Goal: Find specific page/section: Find specific page/section

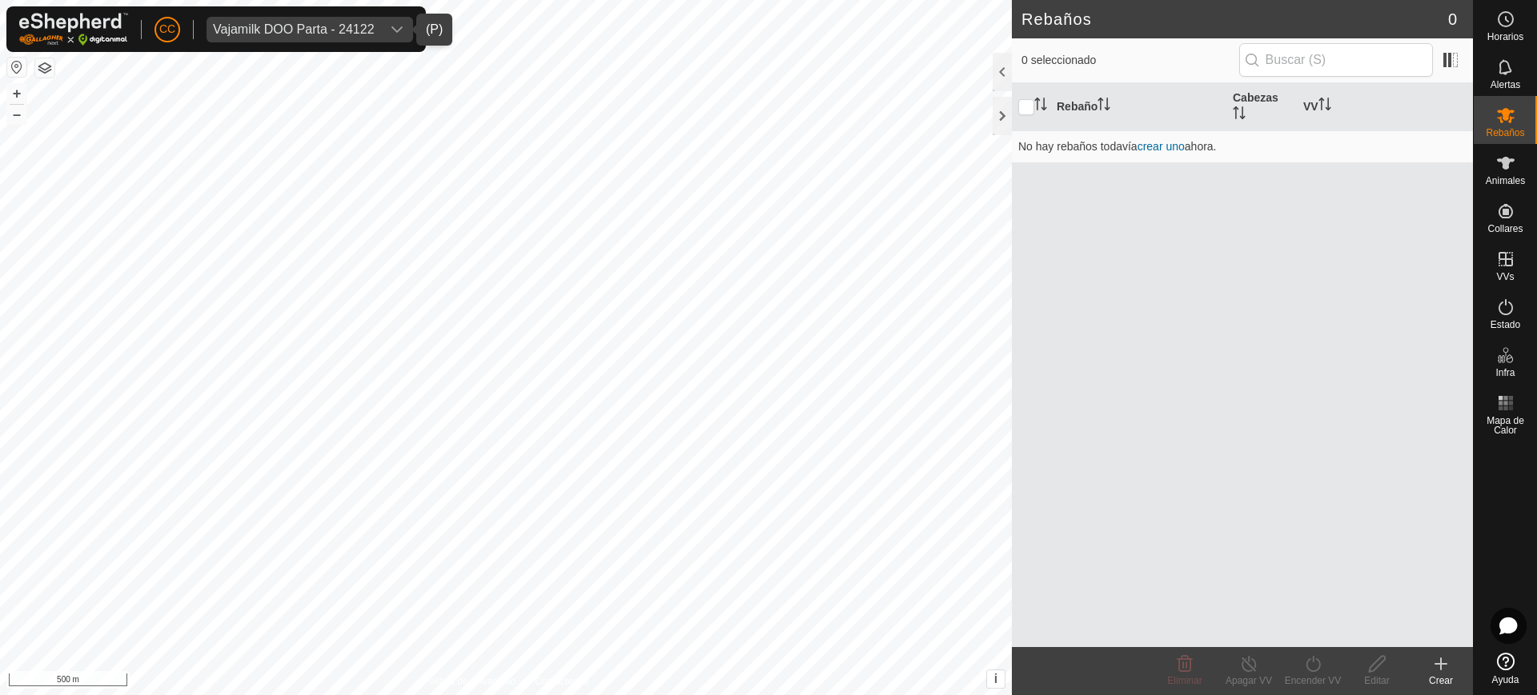
click at [343, 29] on div "Vajamilk DOO Parta - 24122" at bounding box center [294, 29] width 162 height 13
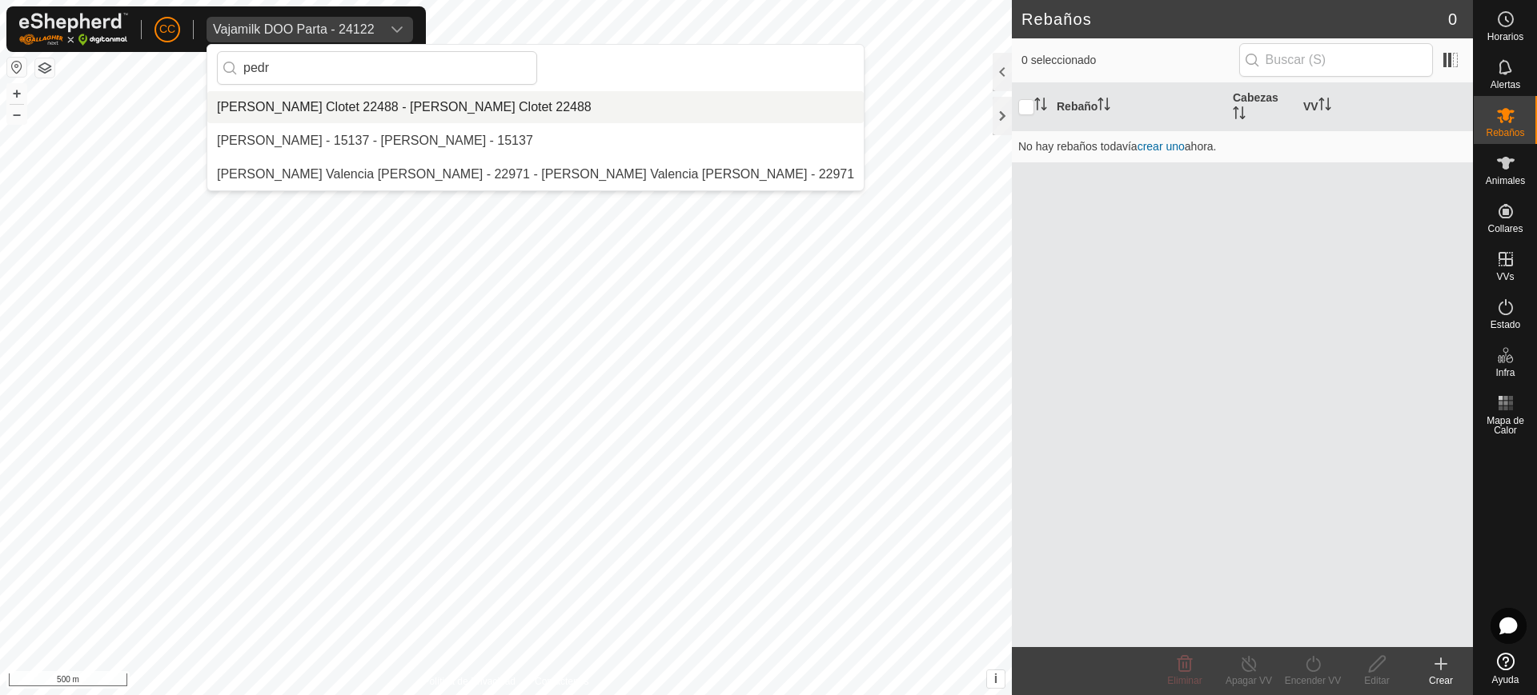
type input "pedr"
click at [343, 104] on li "[PERSON_NAME] Clotet 22488 - [PERSON_NAME] Clotet 22488" at bounding box center [535, 107] width 656 height 32
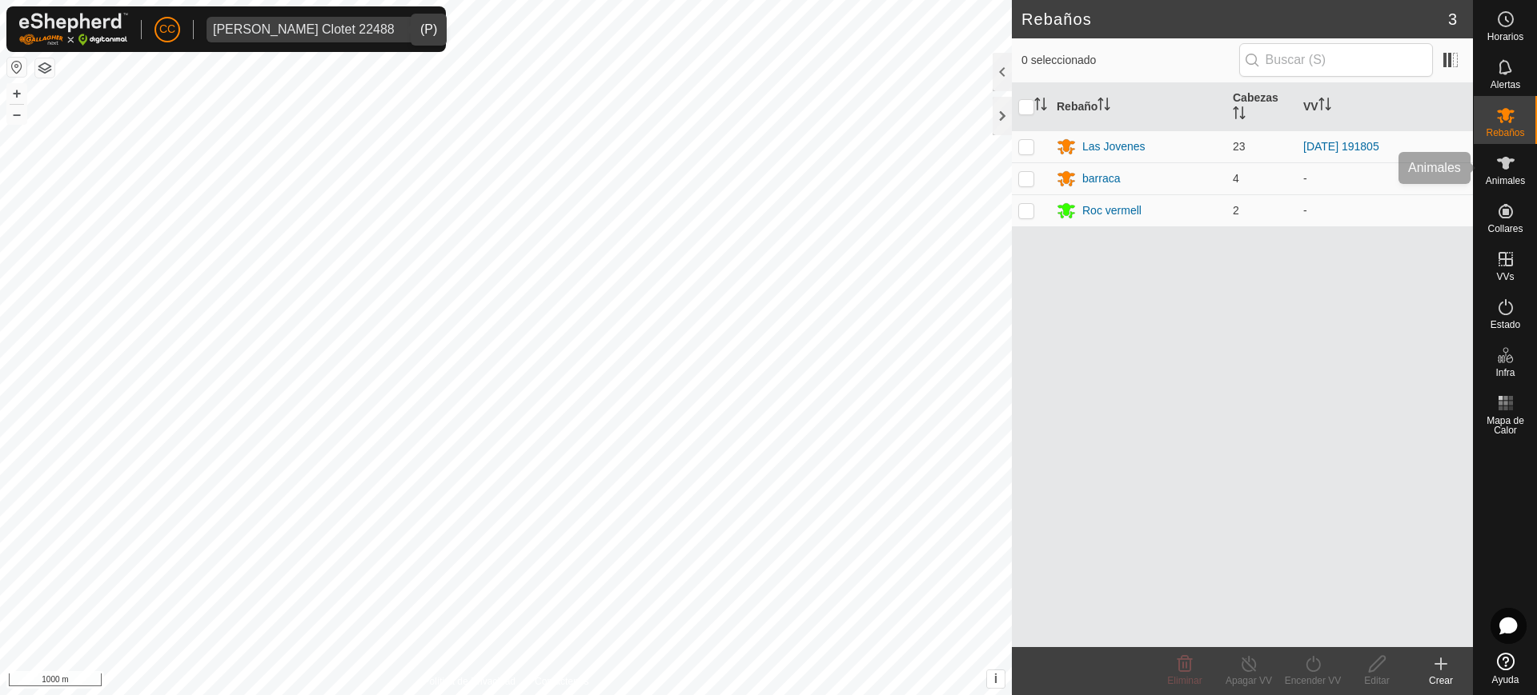
click at [1500, 162] on icon at bounding box center [1505, 163] width 19 height 19
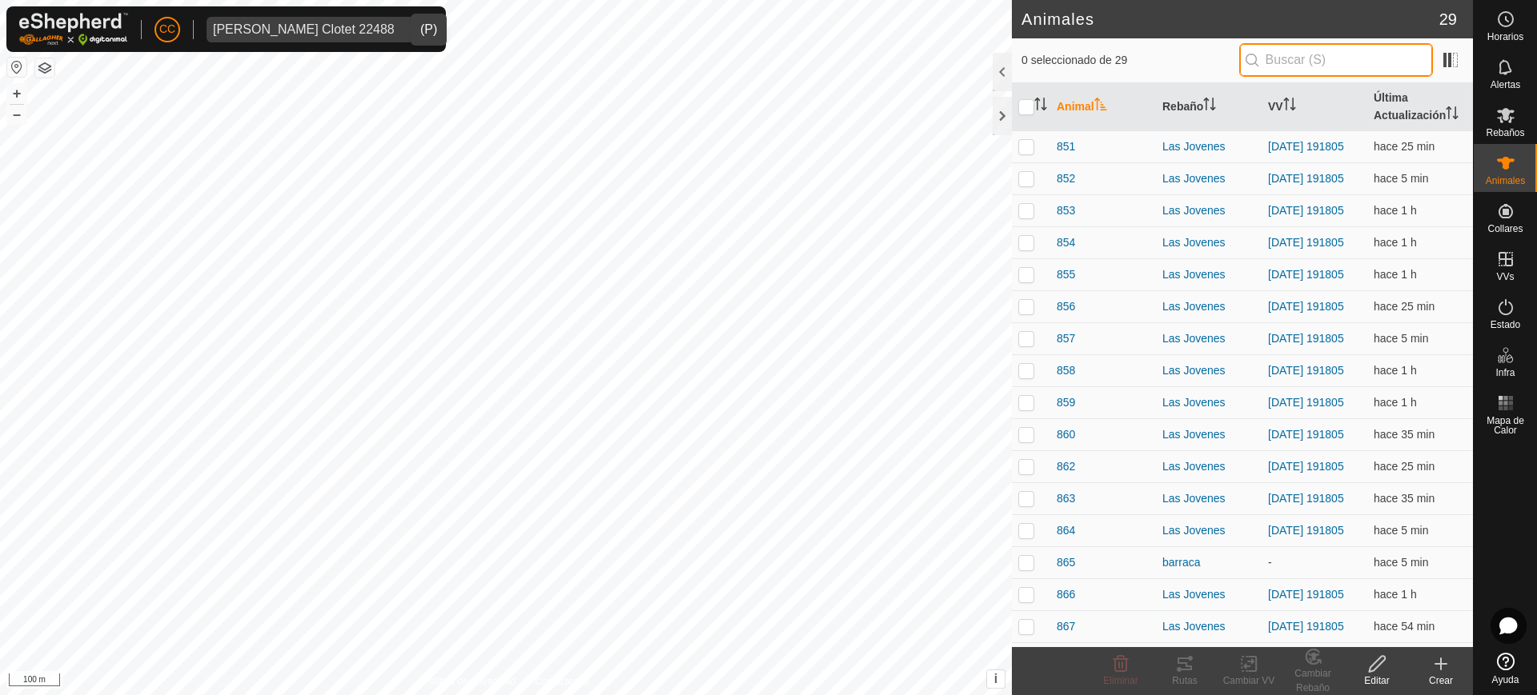
click at [1393, 64] on input "text" at bounding box center [1336, 60] width 194 height 34
paste input "1133188164"
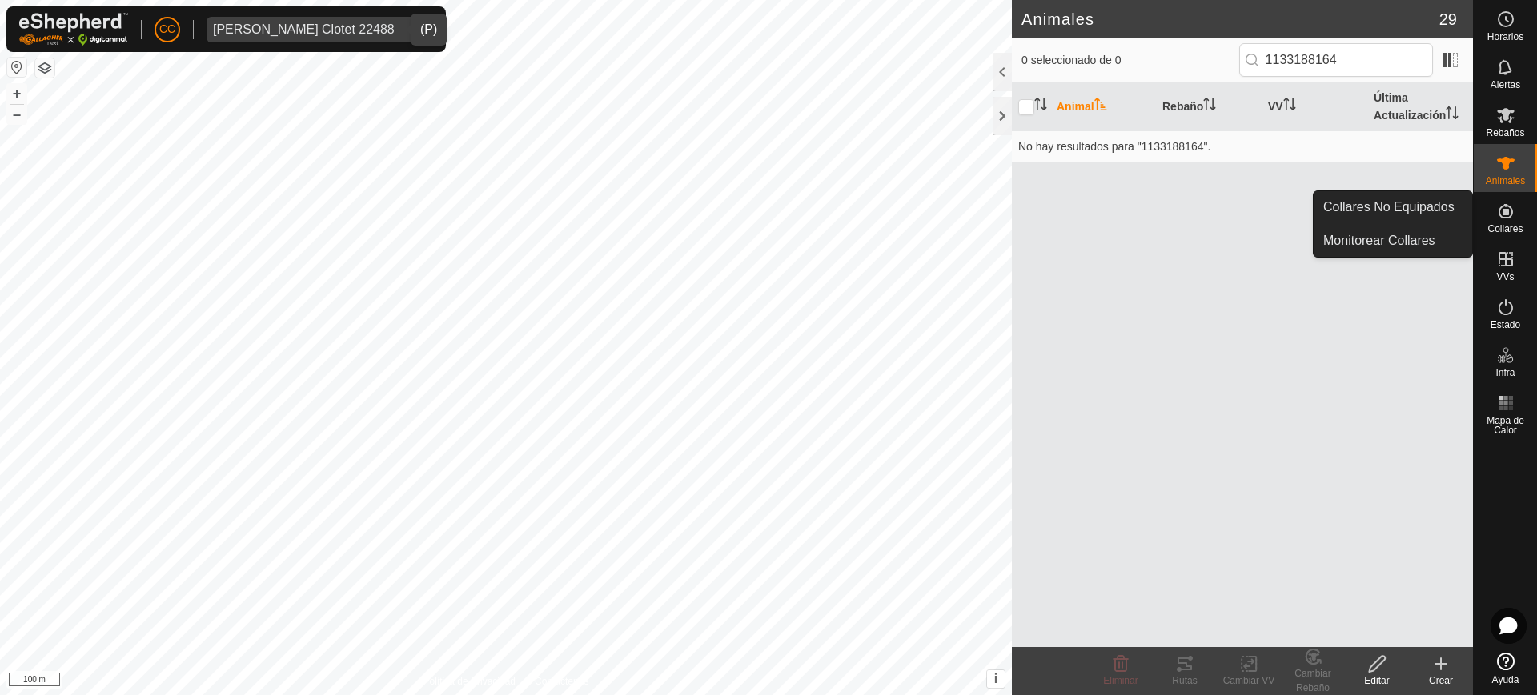
click at [1502, 217] on icon at bounding box center [1505, 211] width 14 height 14
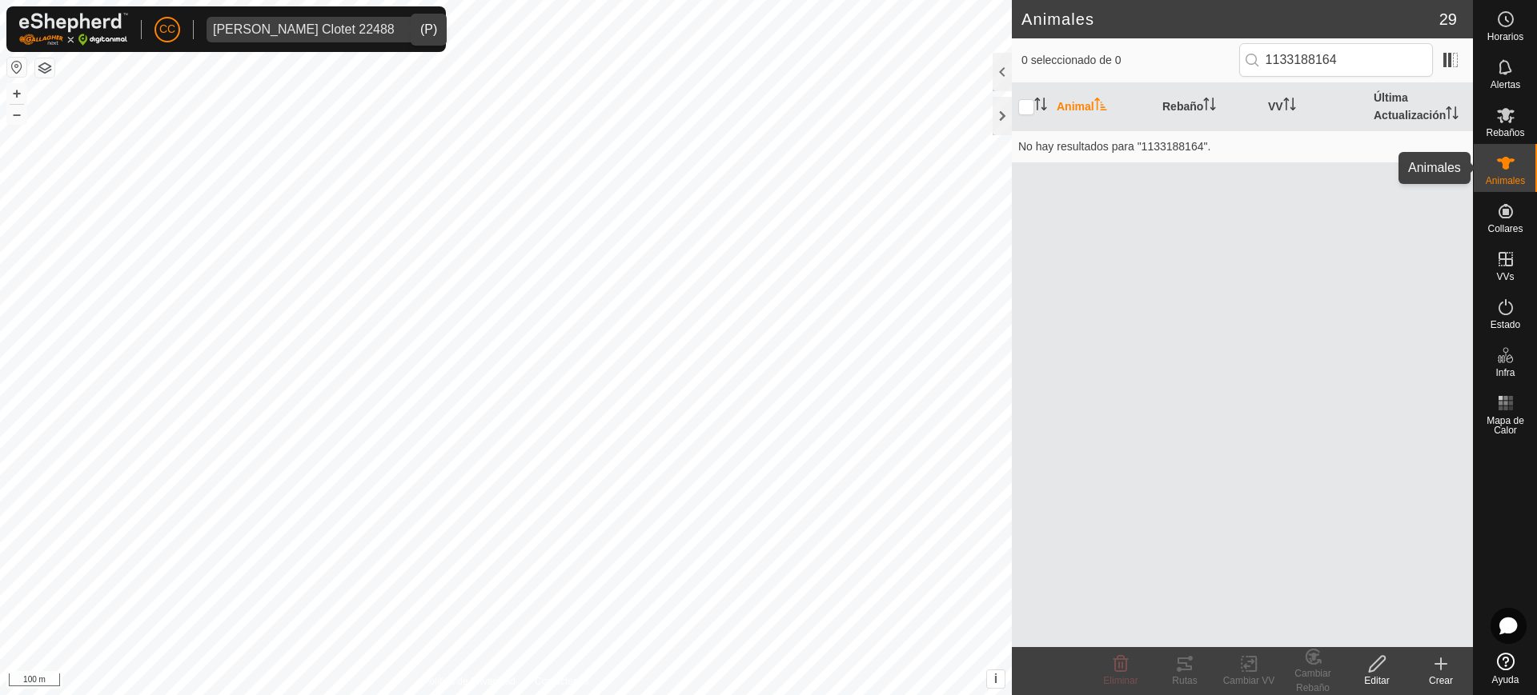
click at [1497, 167] on icon at bounding box center [1505, 163] width 19 height 19
click at [1449, 58] on span at bounding box center [1450, 60] width 26 height 26
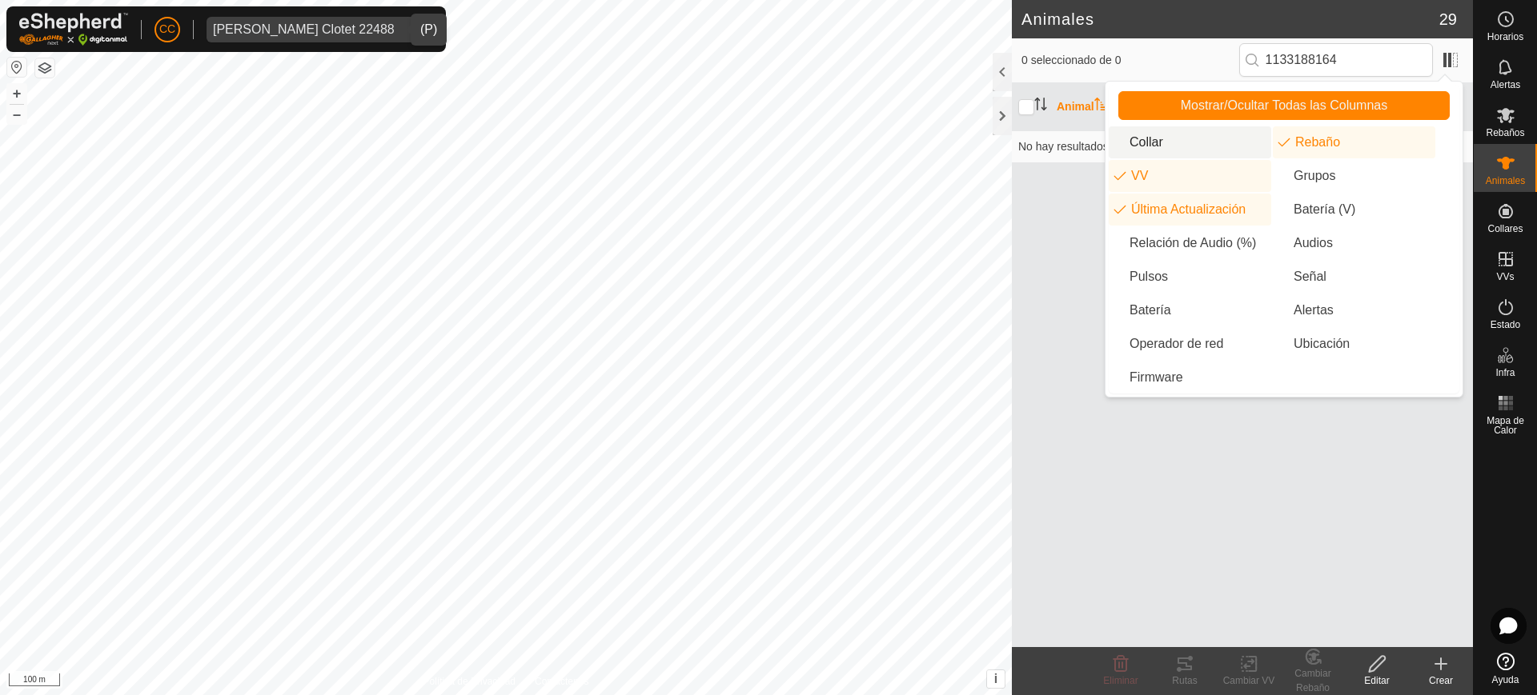
click at [1164, 146] on li "Collar" at bounding box center [1189, 142] width 162 height 32
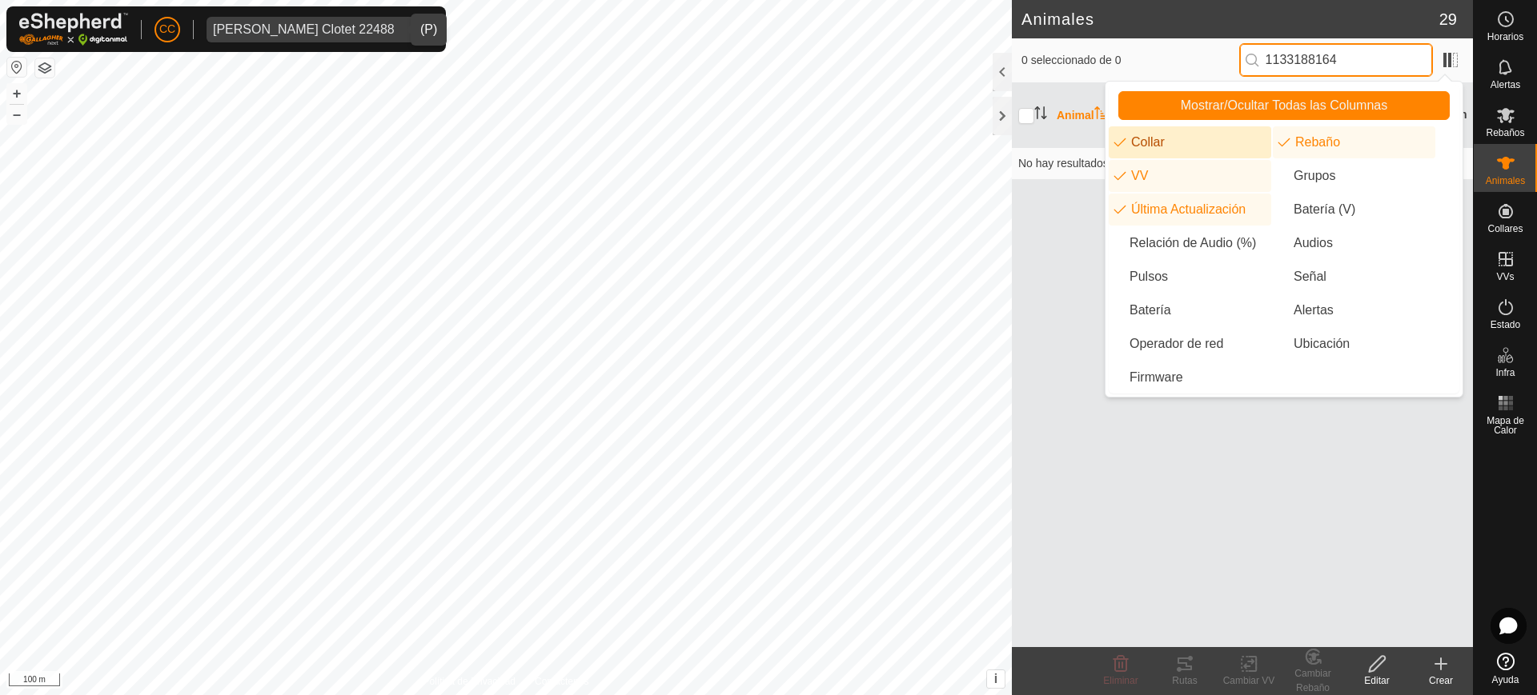
click at [1336, 50] on input "1133188164" at bounding box center [1336, 60] width 194 height 34
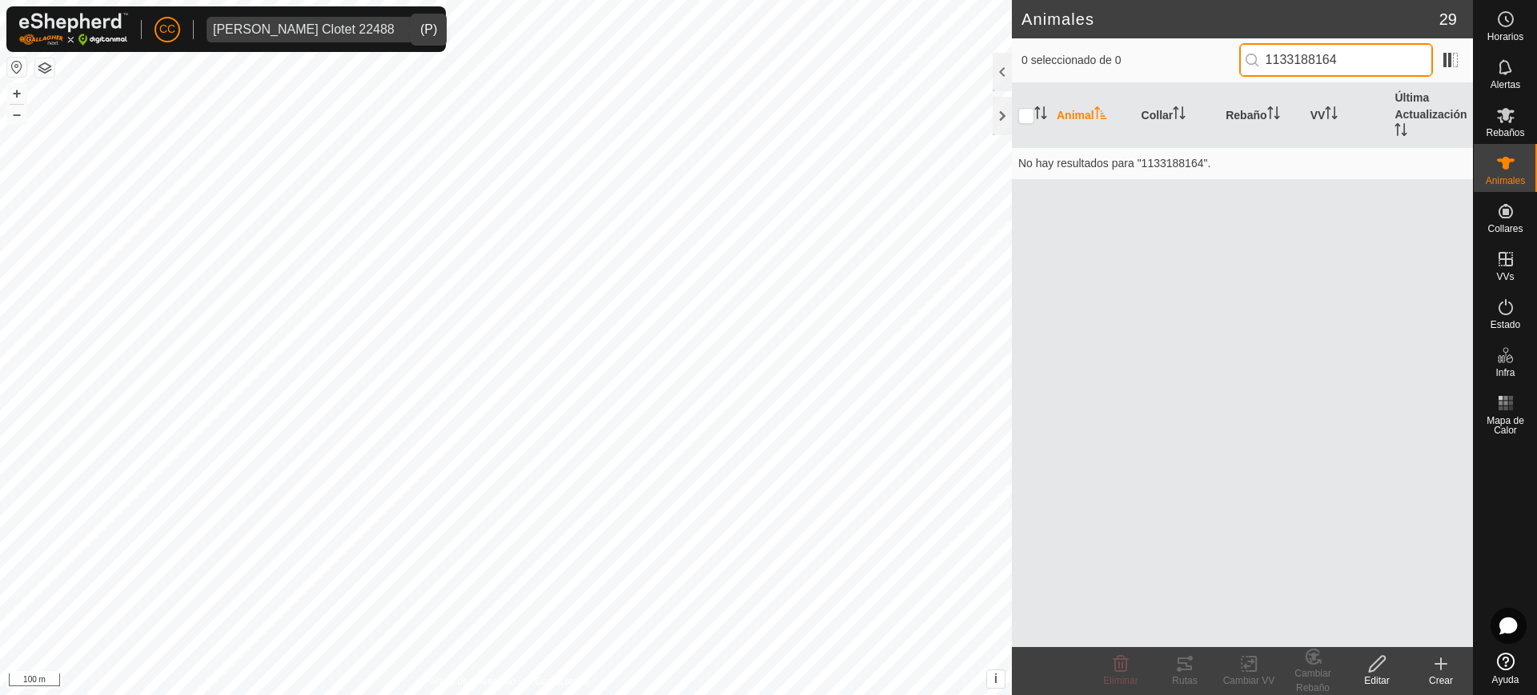
drag, startPoint x: 1383, startPoint y: 61, endPoint x: 1184, endPoint y: 64, distance: 199.3
click at [1184, 64] on div "0 seleccionado de 0 1133188164" at bounding box center [1242, 60] width 442 height 34
drag, startPoint x: 1311, startPoint y: 60, endPoint x: 1212, endPoint y: 66, distance: 98.6
click at [1212, 66] on div "0 seleccionado de 0 1133188164" at bounding box center [1242, 60] width 442 height 34
type input "8164"
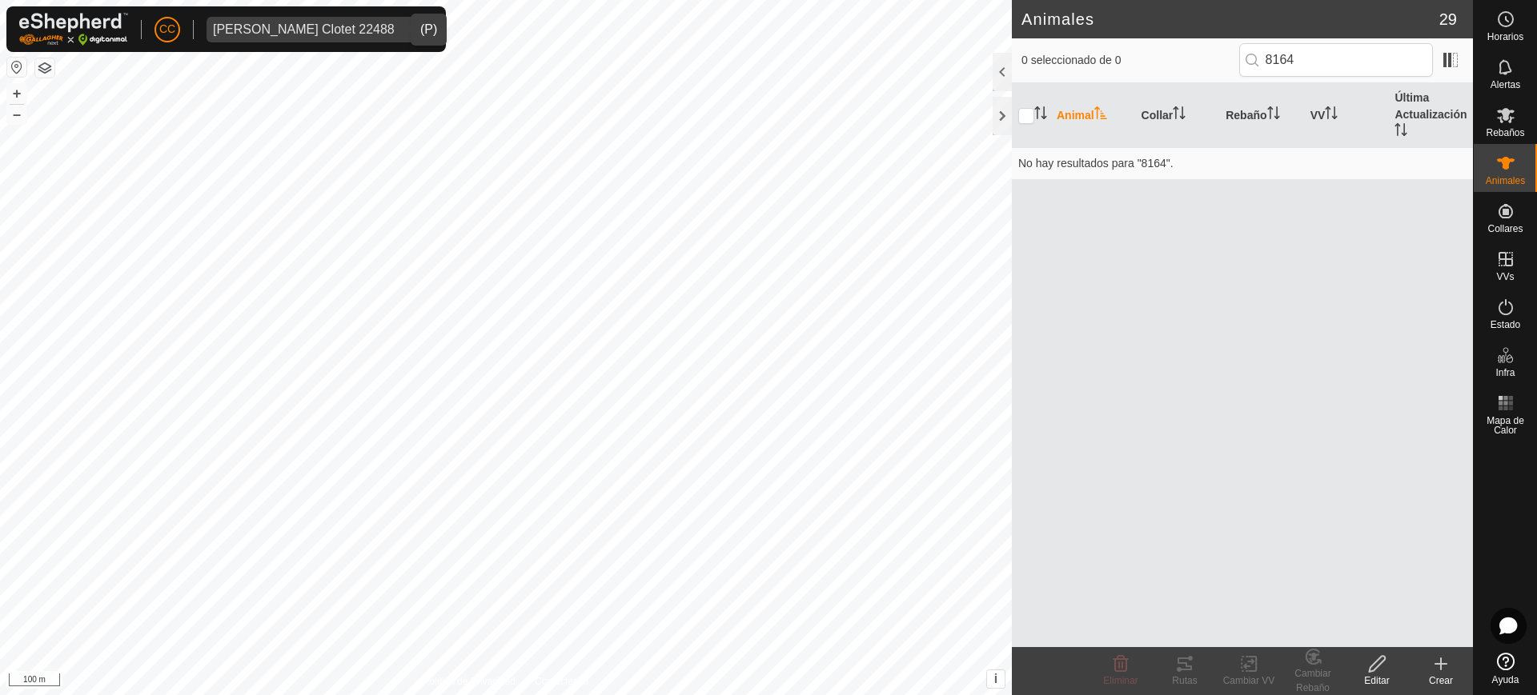
click at [1221, 287] on div "Animal Collar Rebaño VV Última Actualización No hay resultados para "8164"." at bounding box center [1242, 365] width 461 height 564
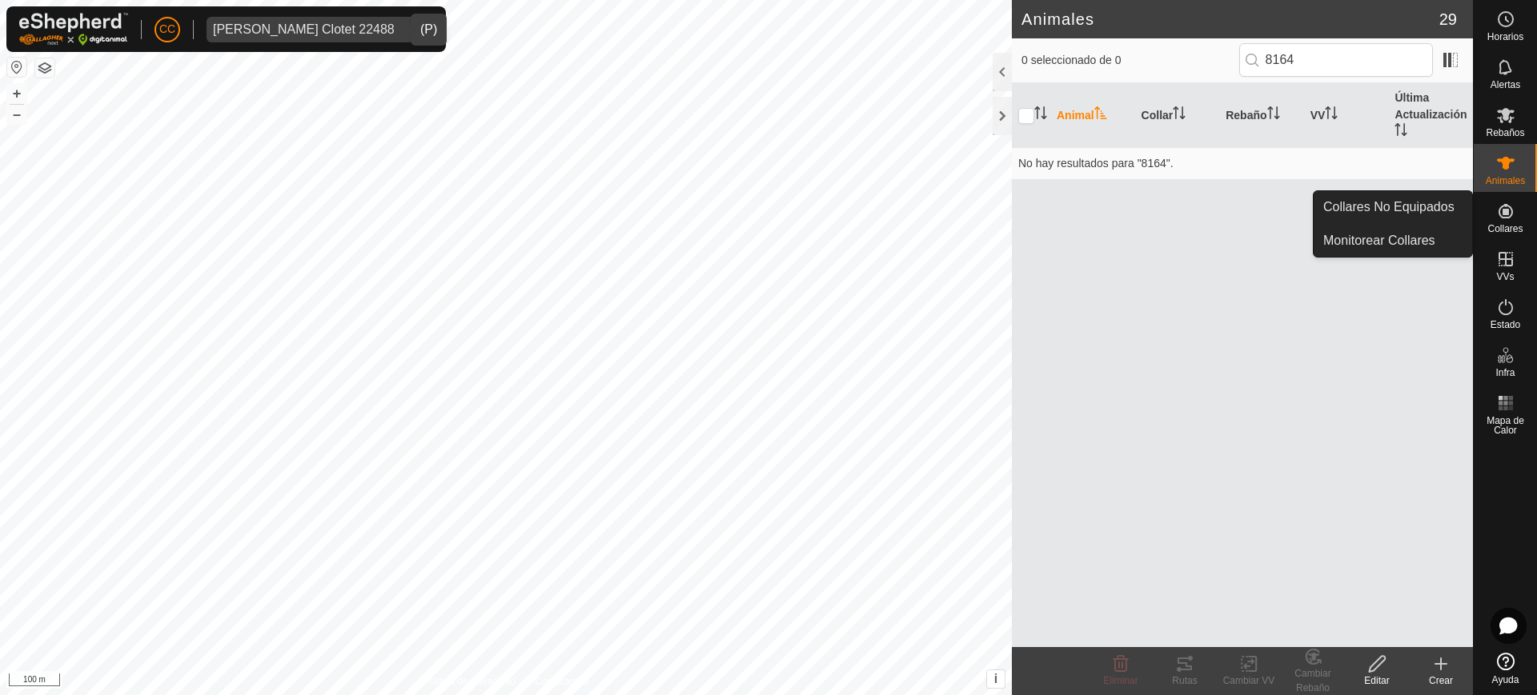
click at [1516, 201] on es-neckbands-svg-icon at bounding box center [1505, 211] width 29 height 26
click at [1420, 203] on link "Collares No Equipados" at bounding box center [1392, 207] width 158 height 32
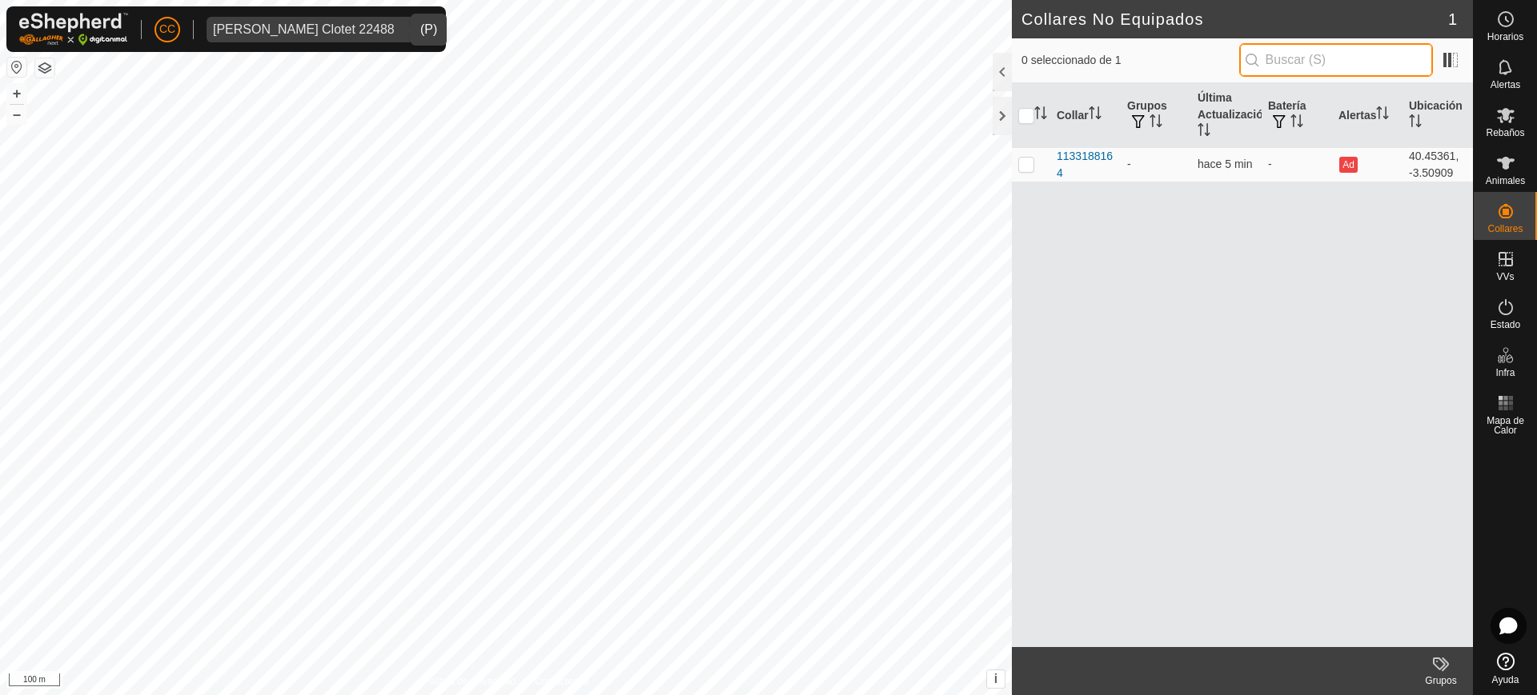
click at [1309, 65] on input "text" at bounding box center [1336, 60] width 194 height 34
paste input "1133188164"
type input "1133188164"
click at [1081, 155] on div "1133188164" at bounding box center [1085, 165] width 58 height 34
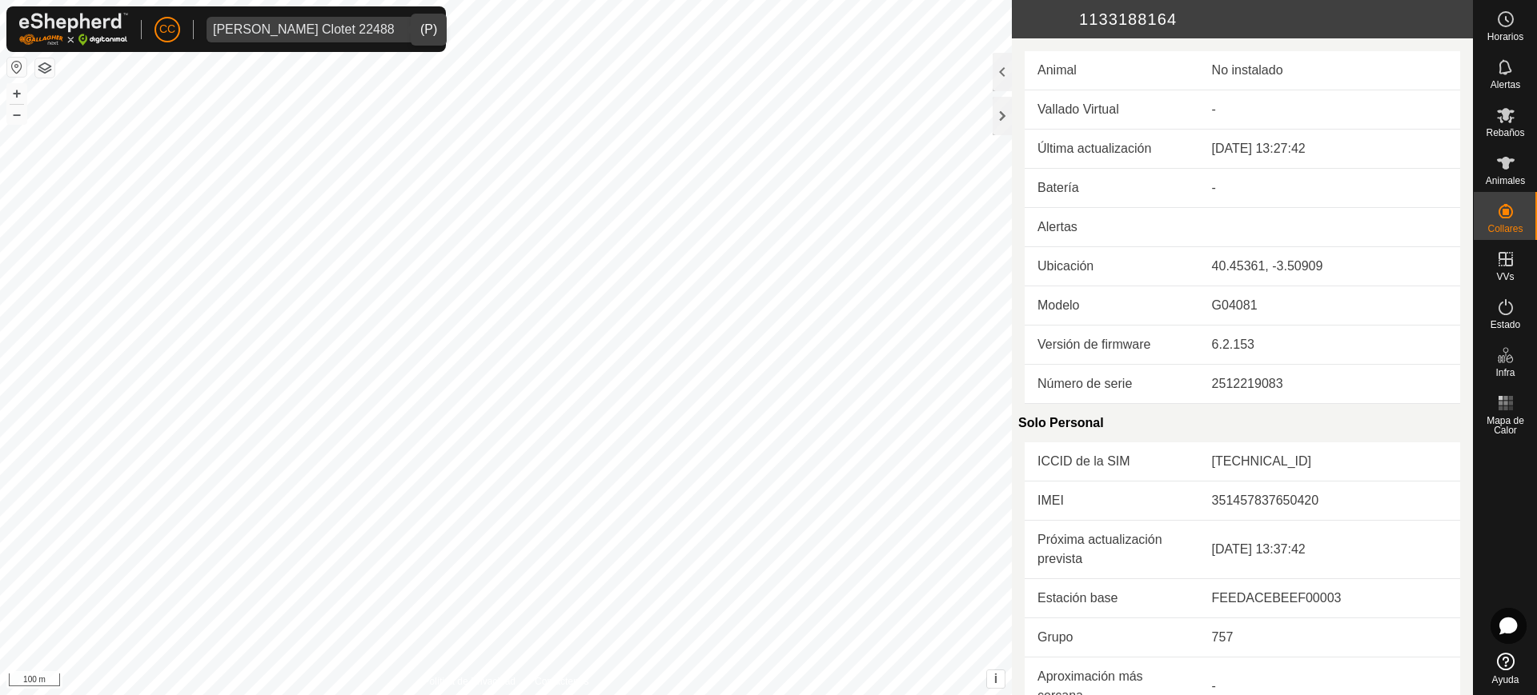
click at [1021, 24] on icon at bounding box center [1028, 19] width 32 height 38
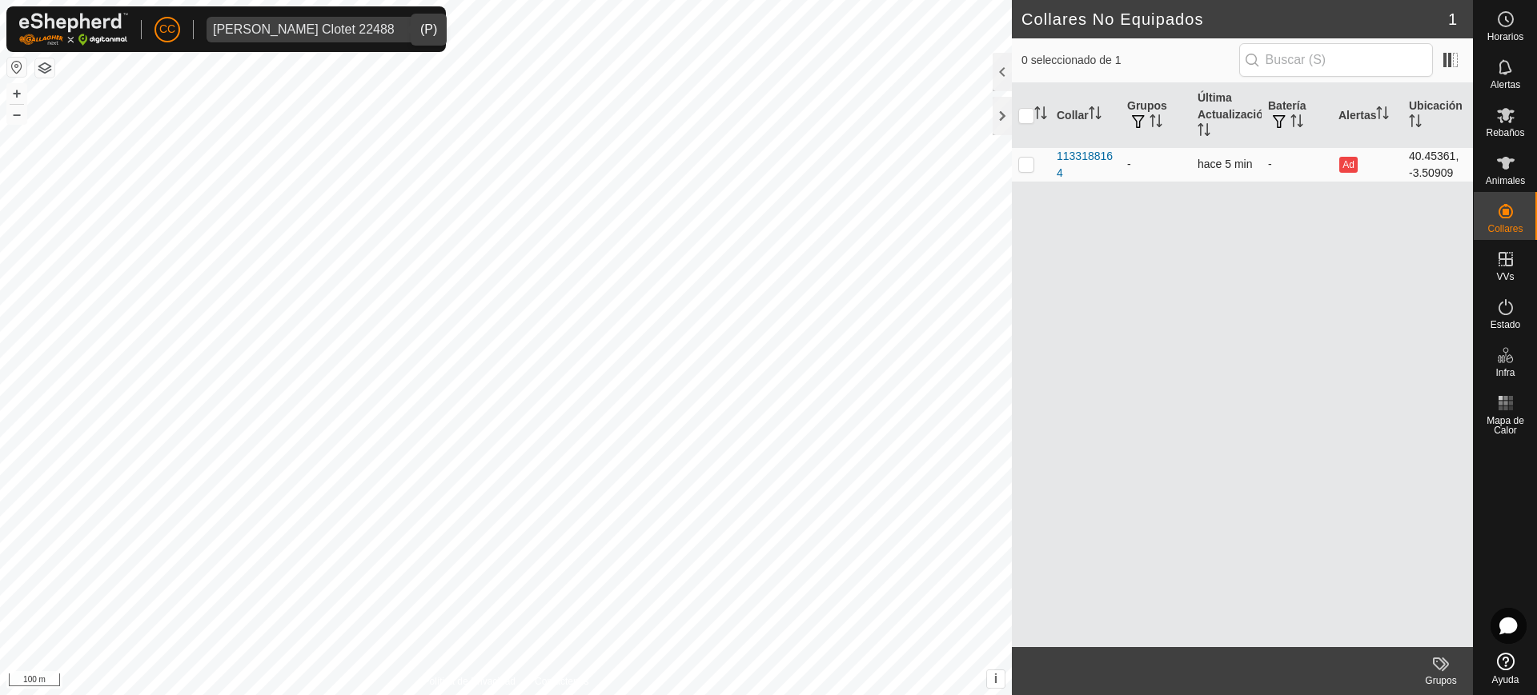
click at [1022, 163] on p-checkbox at bounding box center [1026, 164] width 16 height 13
checkbox input "true"
click at [1329, 44] on input "text" at bounding box center [1336, 60] width 194 height 34
paste input "1133188164"
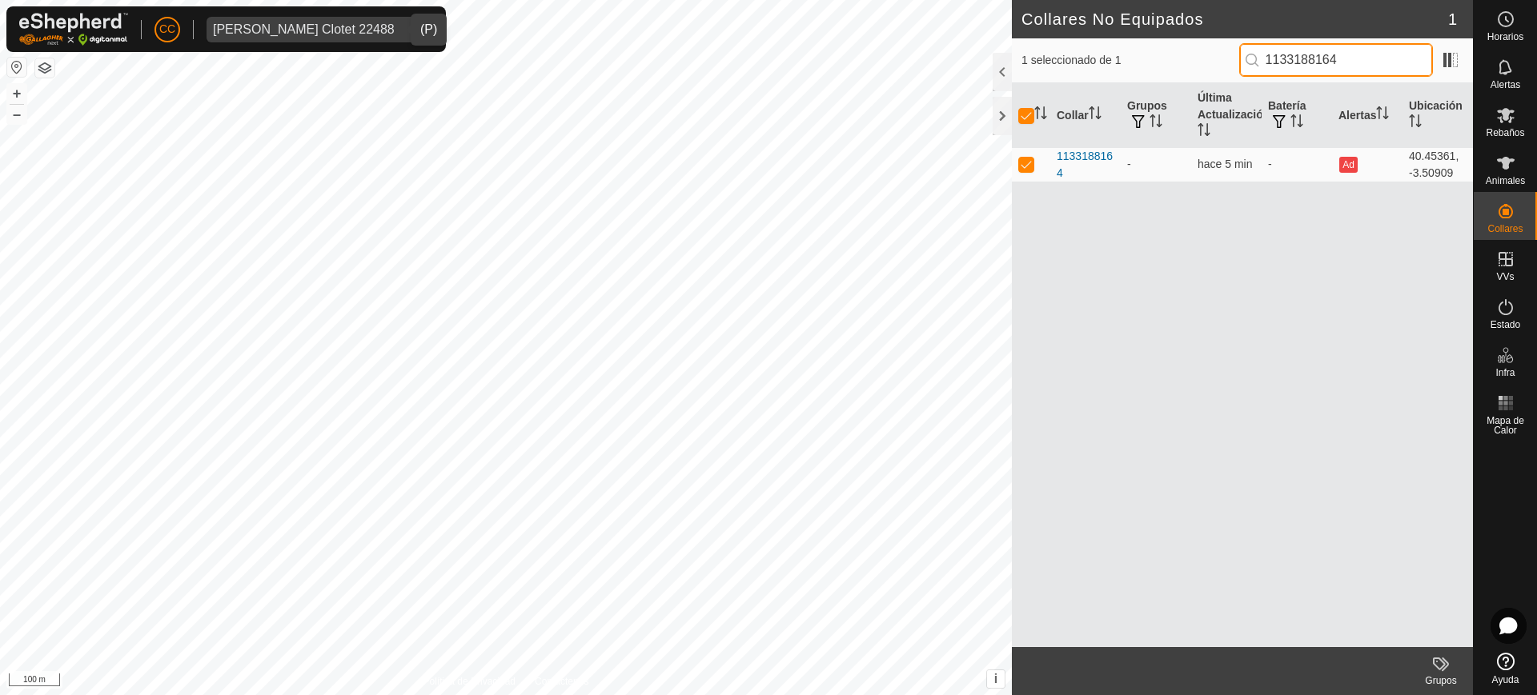
drag, startPoint x: 1313, startPoint y: 54, endPoint x: 1204, endPoint y: 53, distance: 108.8
click at [1204, 53] on div "1 seleccionado de 1 1133188164" at bounding box center [1242, 60] width 442 height 34
type input "8164"
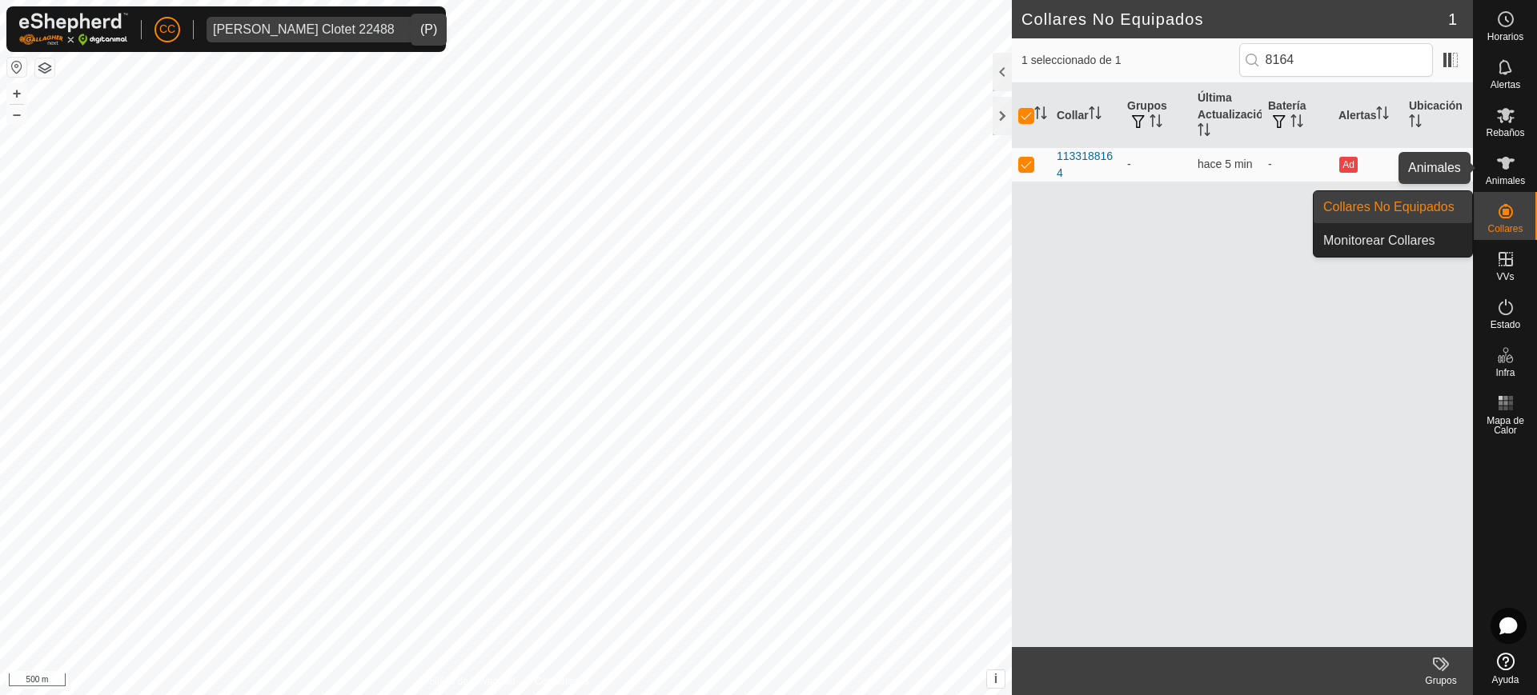
click at [1505, 178] on span "Animales" at bounding box center [1504, 181] width 39 height 10
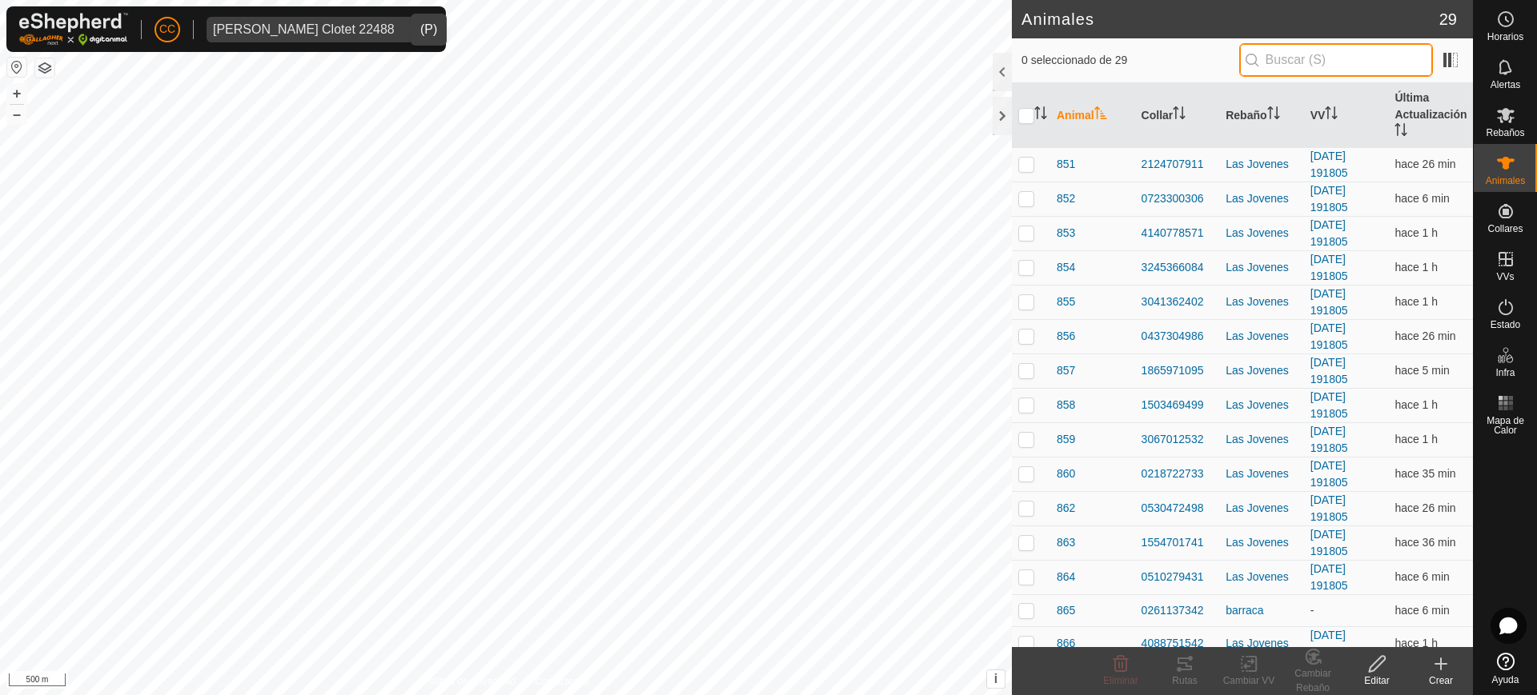
click at [1320, 72] on input "text" at bounding box center [1336, 60] width 194 height 34
type input "8164"
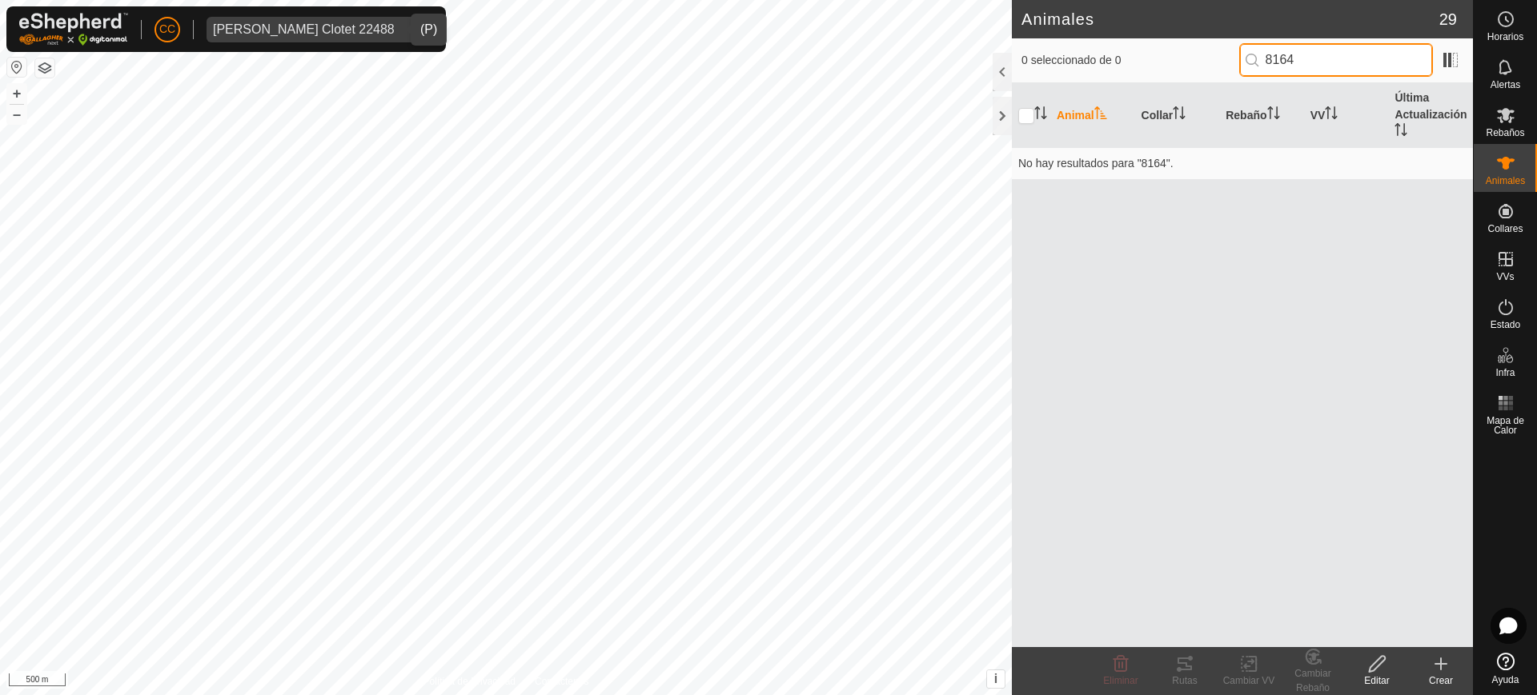
drag, startPoint x: 1321, startPoint y: 63, endPoint x: 1161, endPoint y: 55, distance: 160.3
click at [1161, 55] on div "0 seleccionado de 0 8164" at bounding box center [1242, 60] width 442 height 34
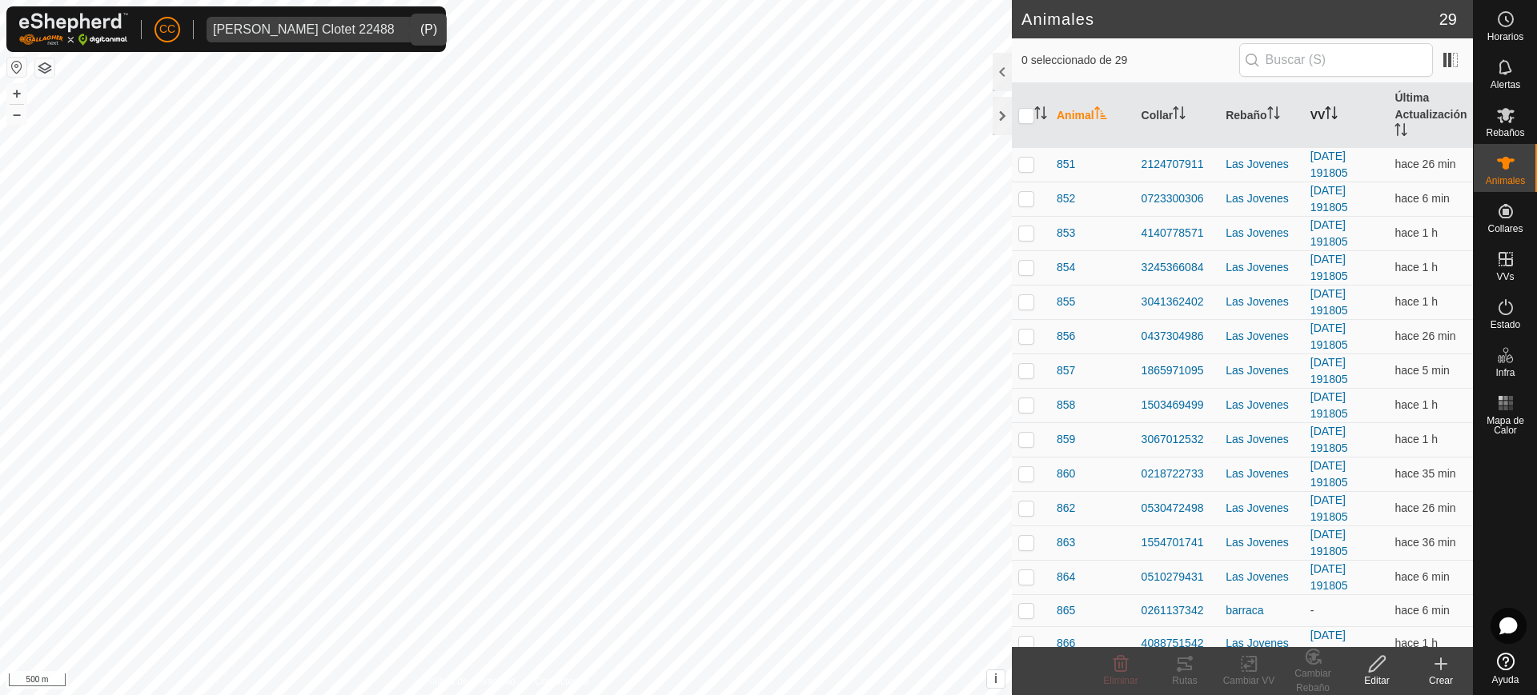
click at [1309, 114] on th "VV" at bounding box center [1346, 115] width 85 height 65
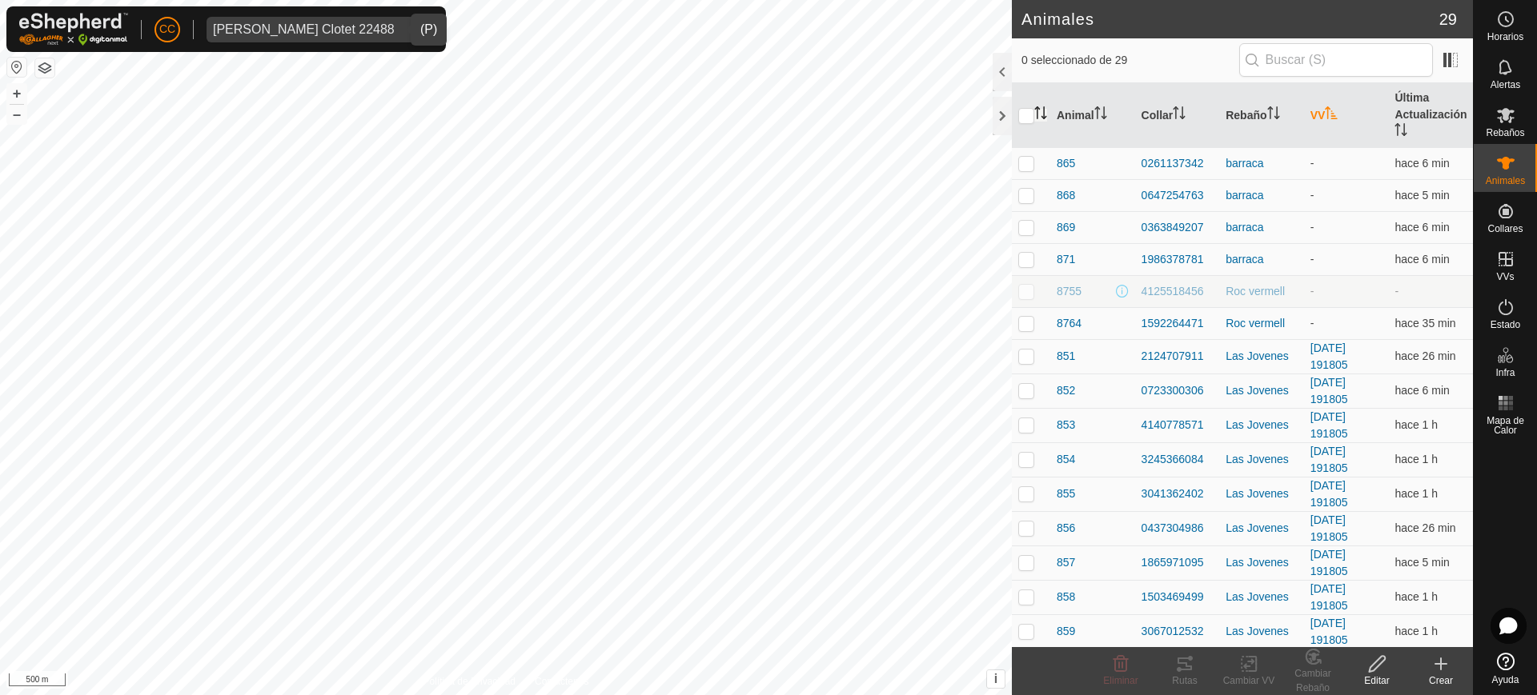
click at [1041, 110] on icon "Activar para ordenar" at bounding box center [1040, 112] width 13 height 13
click at [401, 28] on div "dropdown trigger" at bounding box center [417, 30] width 32 height 26
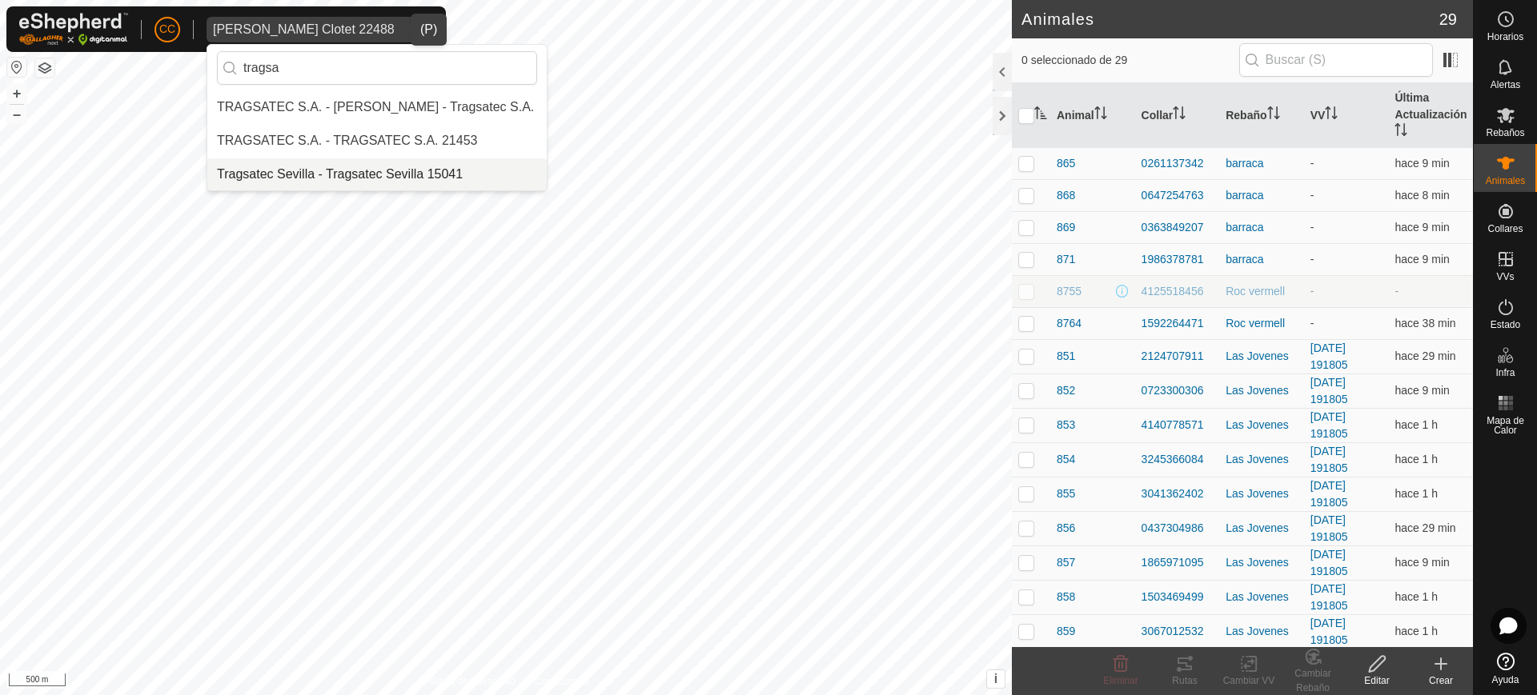
type input "tragsa"
click at [419, 174] on li "Tragsatec Sevilla - Tragsatec Sevilla 15041" at bounding box center [376, 174] width 339 height 32
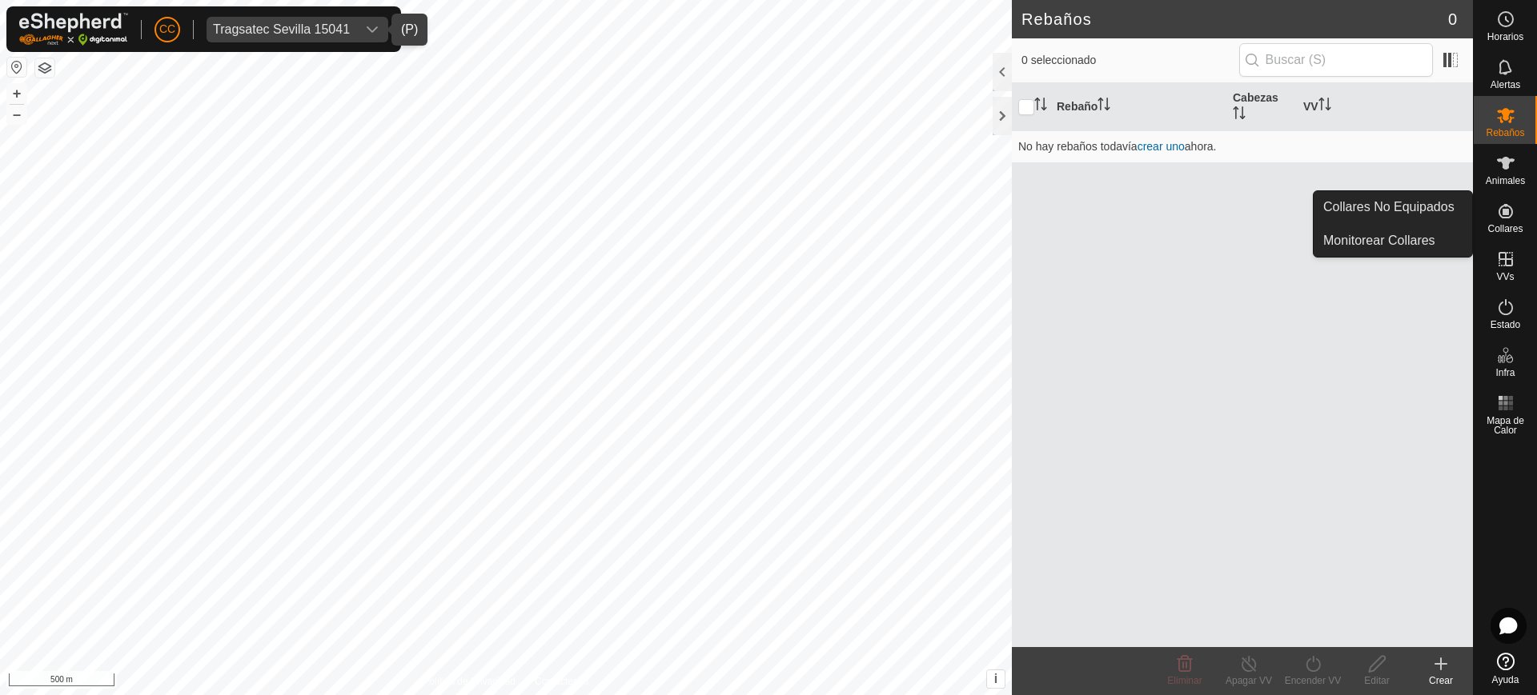
click at [1514, 206] on icon at bounding box center [1505, 211] width 19 height 19
click at [1445, 212] on link "Collares No Equipados" at bounding box center [1392, 207] width 158 height 32
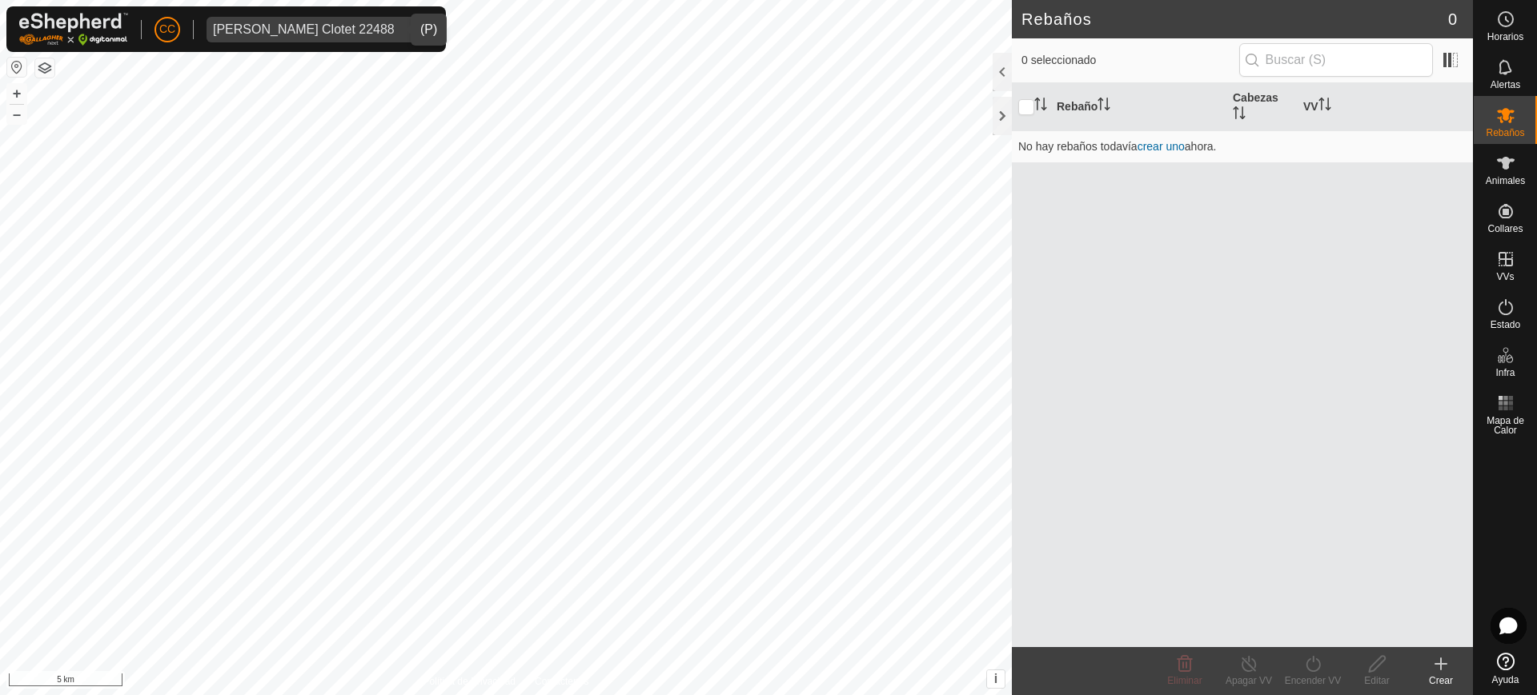
click at [303, 33] on div "[PERSON_NAME] Clotet 22488" at bounding box center [304, 29] width 182 height 13
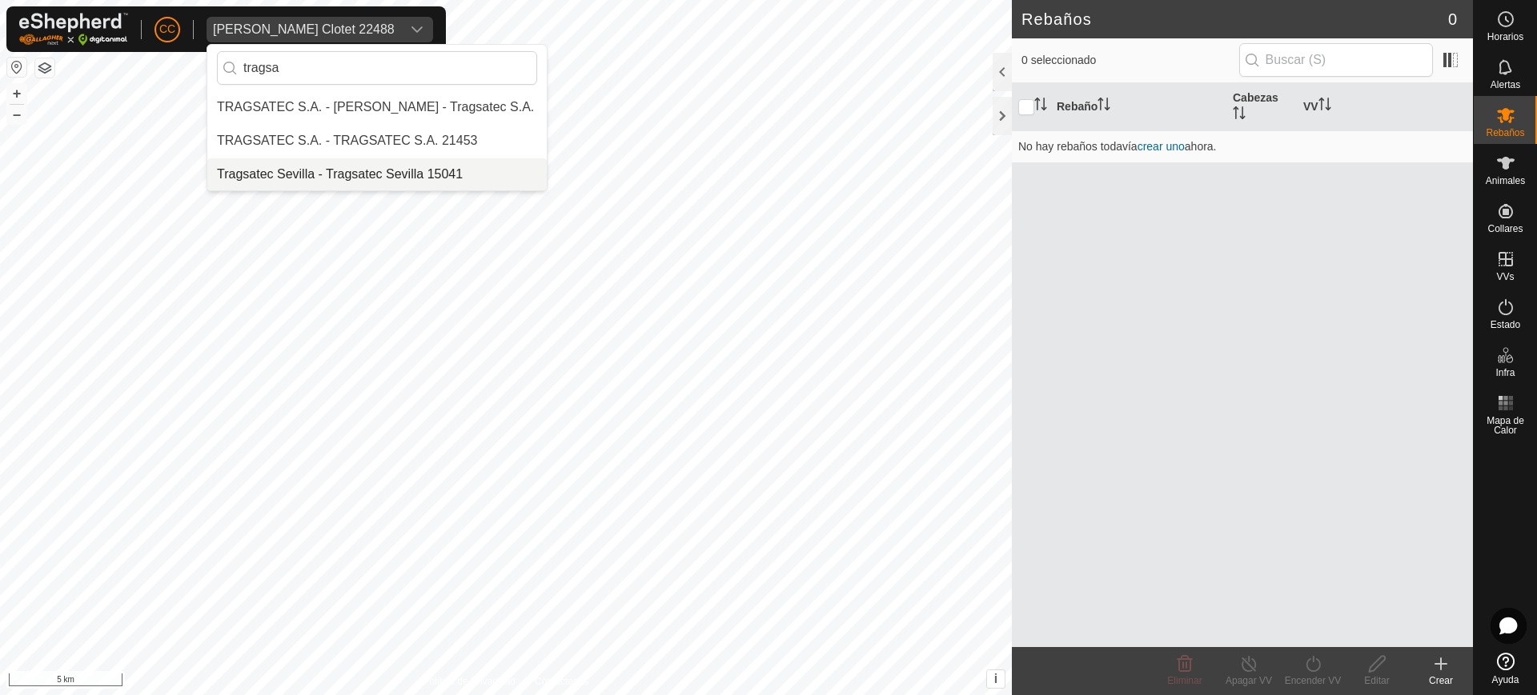
type input "tragsa"
click at [365, 174] on li "Tragsatec Sevilla - Tragsatec Sevilla 15041" at bounding box center [376, 174] width 339 height 32
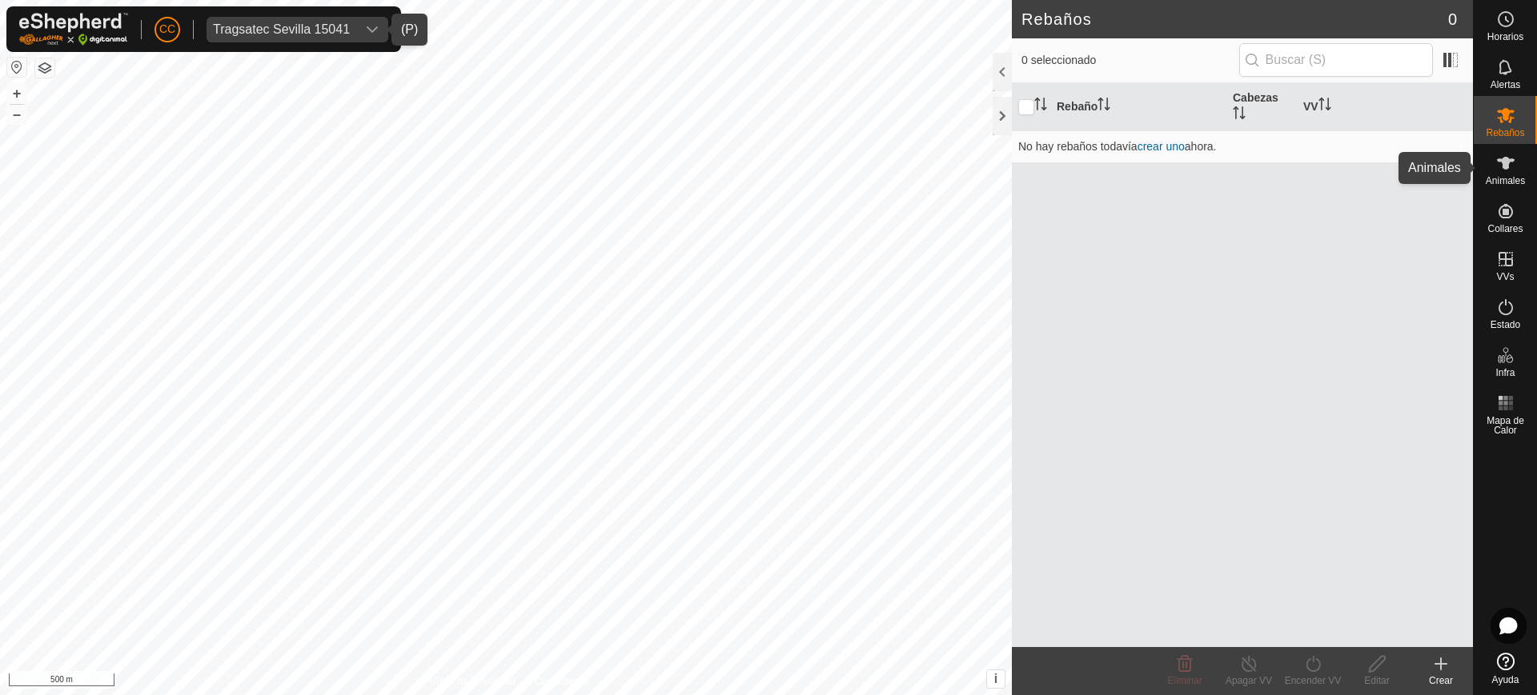
click at [1500, 174] on es-animals-svg-icon at bounding box center [1505, 163] width 29 height 26
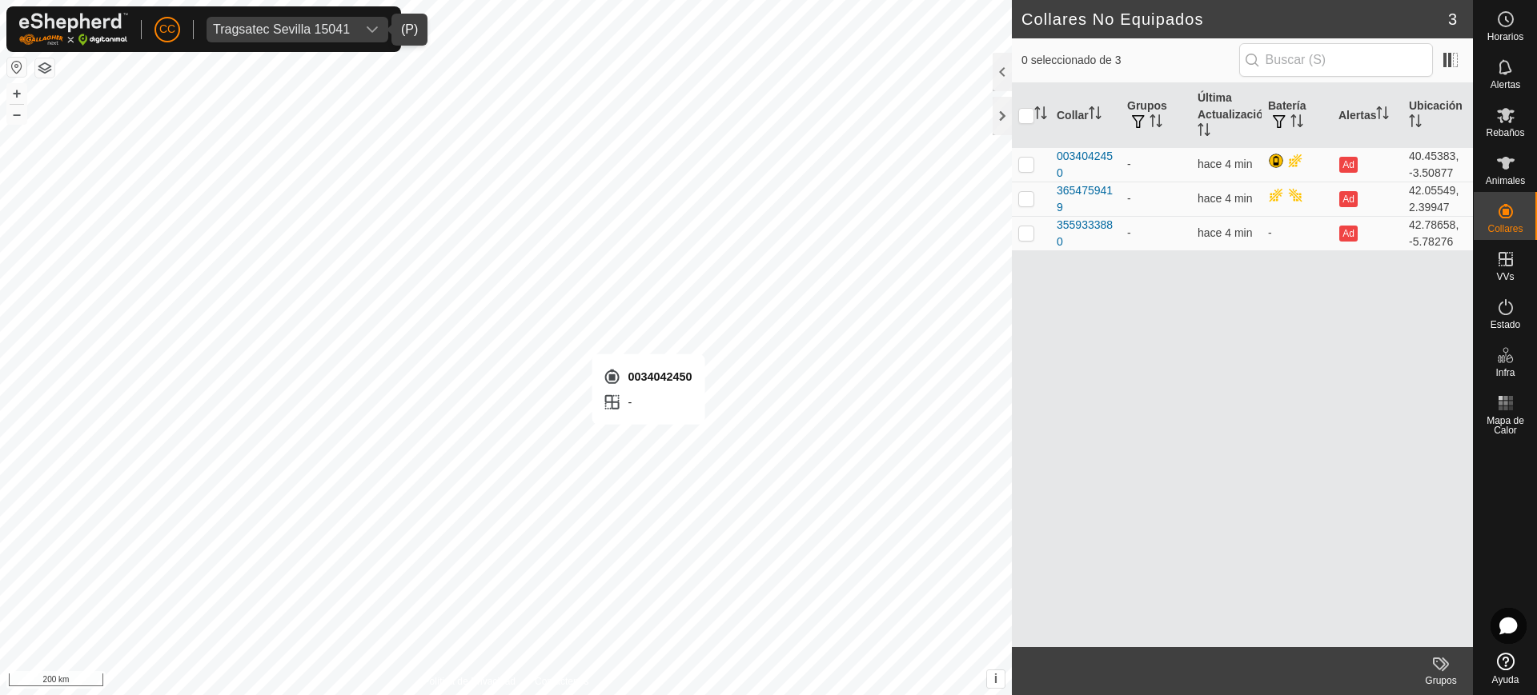
checkbox input "true"
click at [302, 19] on span "Tragsatec Sevilla 15041" at bounding box center [281, 30] width 150 height 26
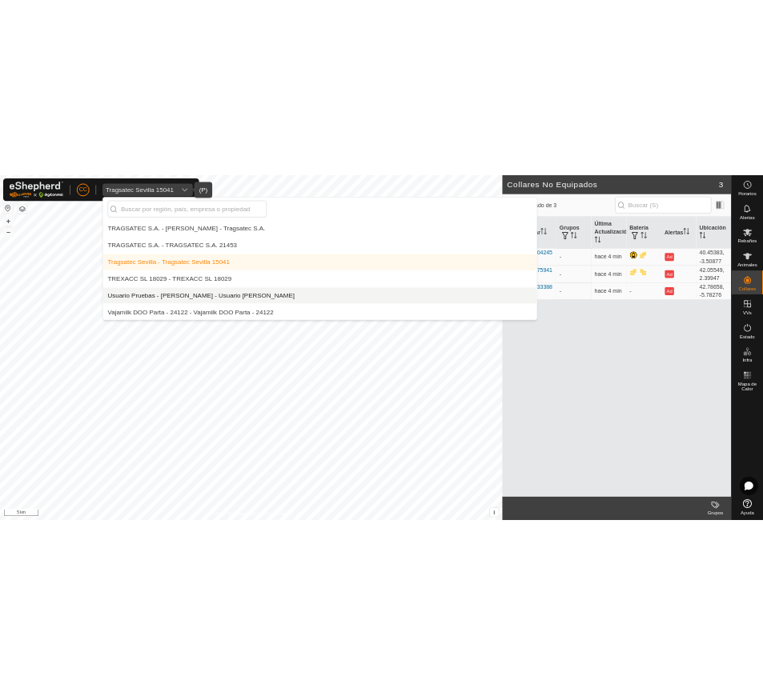
scroll to position [11260, 0]
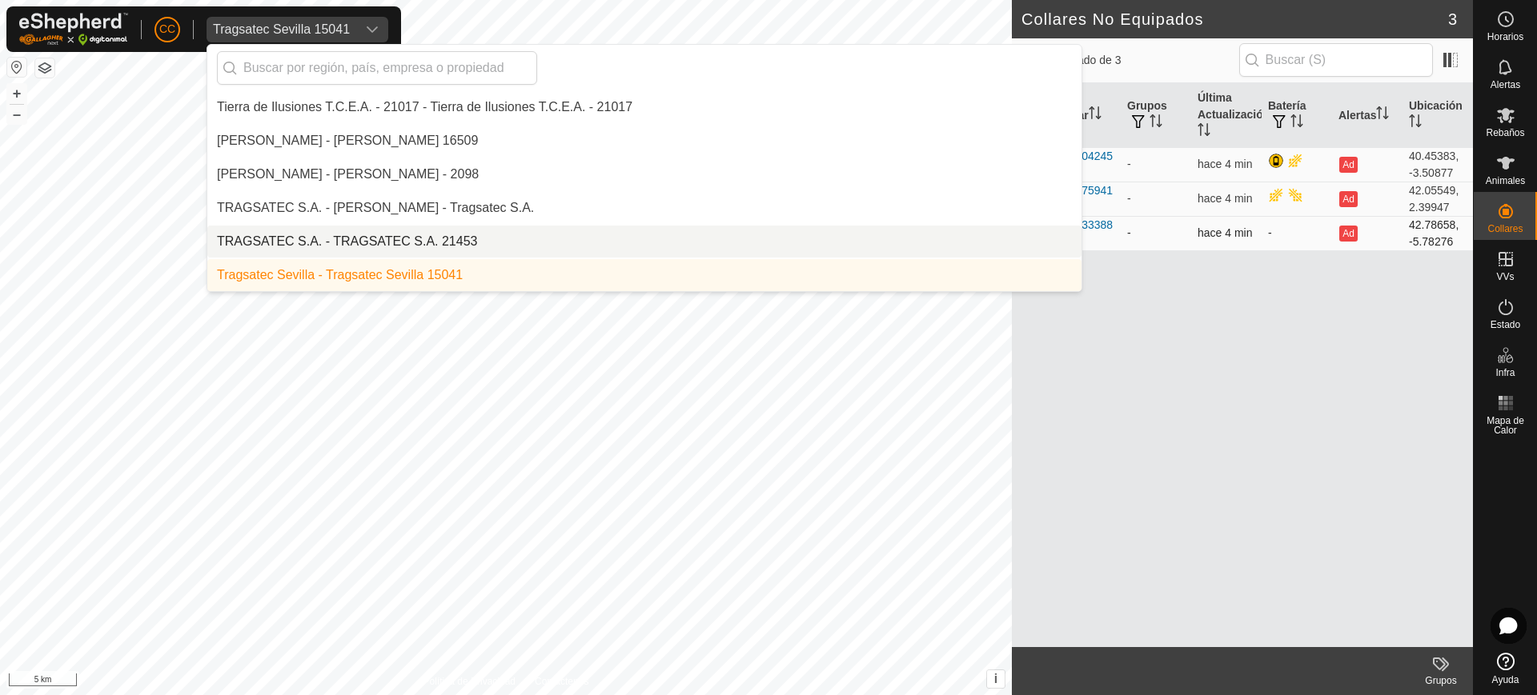
drag, startPoint x: 1103, startPoint y: 242, endPoint x: 1054, endPoint y: 223, distance: 52.2
click at [1054, 223] on td "3559333880" at bounding box center [1085, 233] width 70 height 34
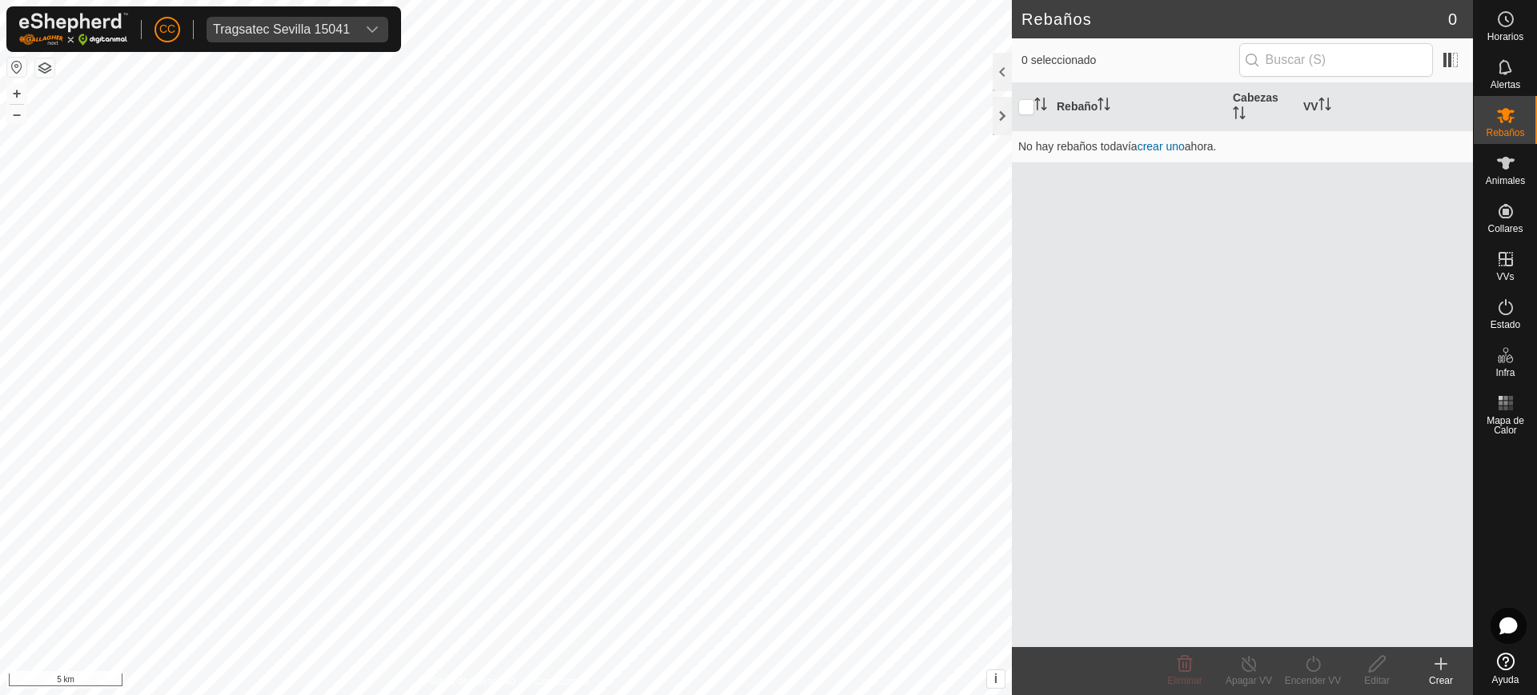
click at [1495, 663] on link "Ayuda" at bounding box center [1504, 669] width 63 height 45
